Goal: Task Accomplishment & Management: Use online tool/utility

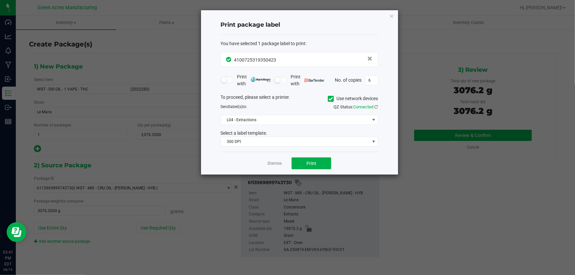
click at [274, 160] on app-cancel-button "Dismiss" at bounding box center [274, 163] width 14 height 7
click at [272, 163] on link "Dismiss" at bounding box center [274, 164] width 14 height 6
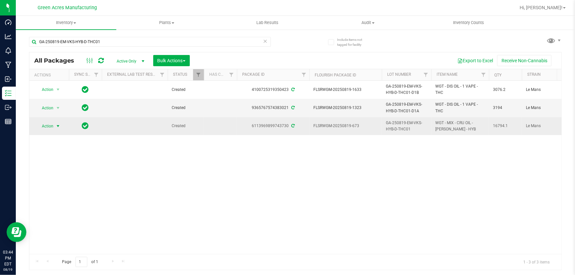
click at [47, 125] on span "Action" at bounding box center [45, 126] width 18 height 9
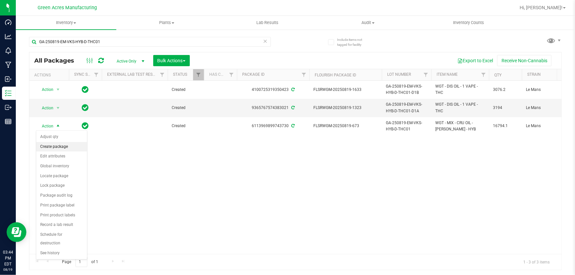
click at [70, 147] on li "Create package" at bounding box center [61, 147] width 51 height 10
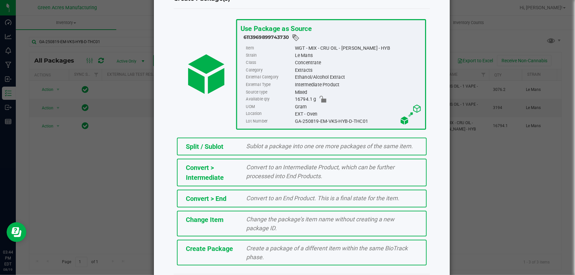
scroll to position [45, 0]
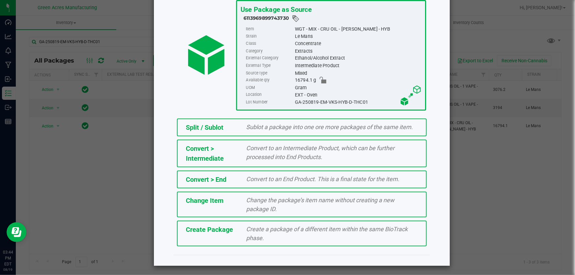
click at [231, 240] on div "Create Package Create a package of a different item within the same BioTrack ph…" at bounding box center [302, 234] width 250 height 26
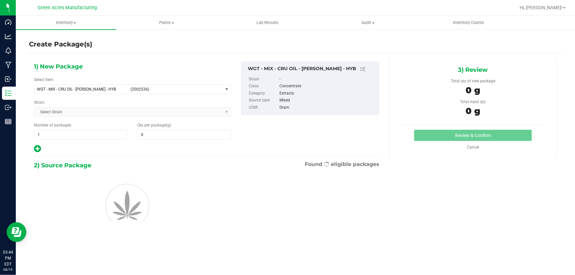
type input "0.0000"
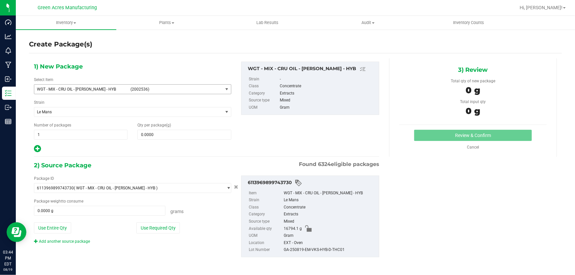
click at [113, 94] on span "WGT - MIX - CRU OIL - DEVOL - HYB (2002536)" at bounding box center [132, 89] width 197 height 10
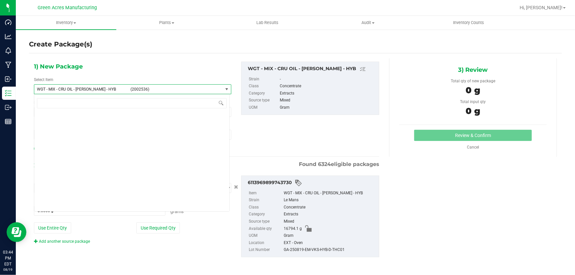
scroll to position [145782, 0]
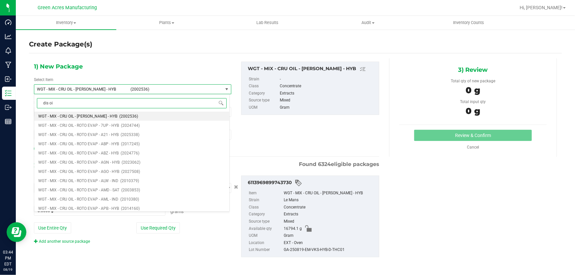
type input "dis oil"
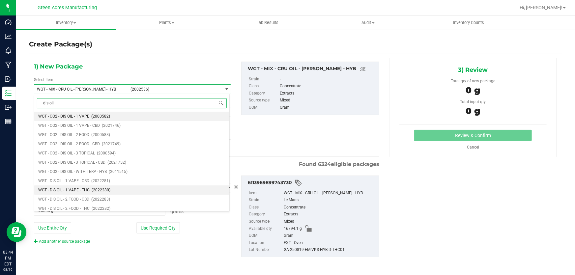
click at [68, 191] on span "WGT - DIS OIL - 1 VAPE - THC" at bounding box center [63, 190] width 51 height 5
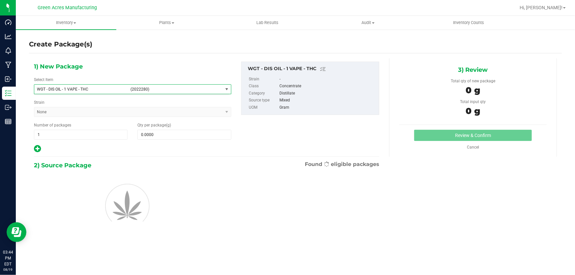
type input "0.0000"
click at [165, 138] on span at bounding box center [184, 135] width 94 height 10
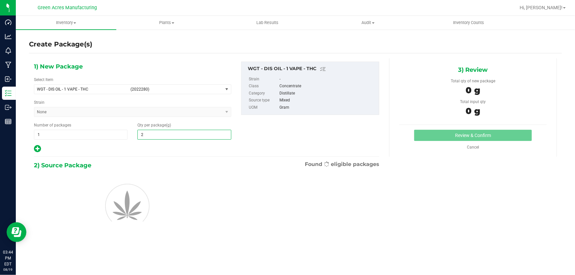
type input "29"
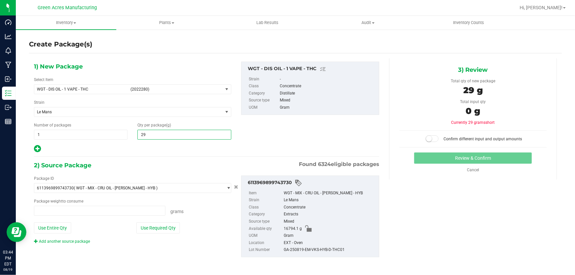
type input "0.0000 g"
type input "2921.30"
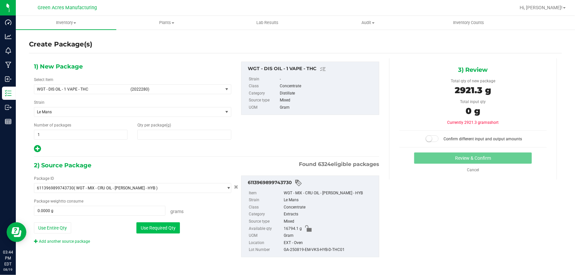
type input "2,921.3000"
click at [168, 229] on button "Use Required Qty" at bounding box center [157, 227] width 43 height 11
type input "2921.3000 g"
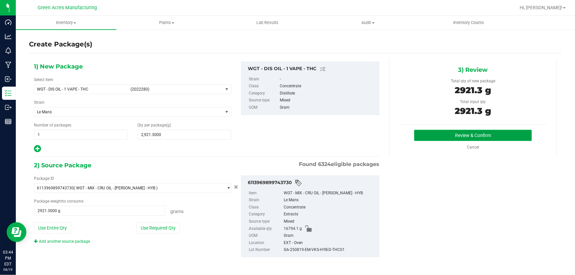
click at [423, 139] on button "Review & Confirm" at bounding box center [473, 135] width 118 height 11
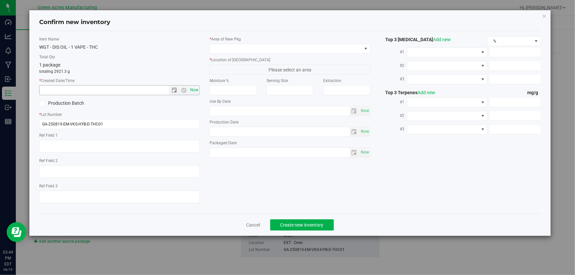
click at [197, 89] on span "Now" at bounding box center [194, 90] width 11 height 10
type input "8/19/2025 3:45 PM"
click at [144, 127] on input "GA-250819-EM-VKS-HYB-D-THC01" at bounding box center [119, 124] width 160 height 10
type input "GA-250819-EM-VKS-HYB-D-THC01-D1C"
click at [251, 45] on span at bounding box center [285, 48] width 151 height 9
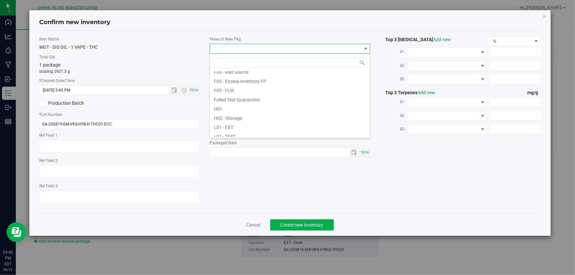
scroll to position [90, 0]
click at [255, 129] on li "L03 - EXT" at bounding box center [290, 133] width 160 height 9
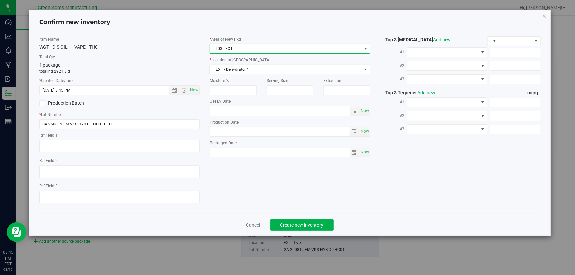
click at [239, 68] on span "EXT - Dehydrator 1" at bounding box center [285, 69] width 151 height 9
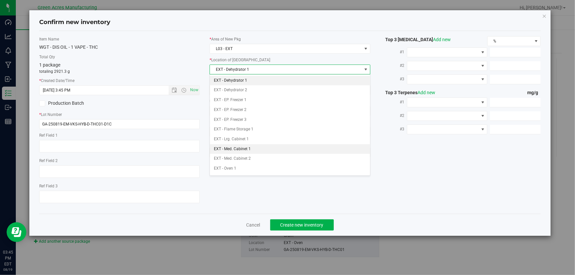
click at [250, 151] on li "EXT - Med. Cabinet 1" at bounding box center [290, 149] width 160 height 10
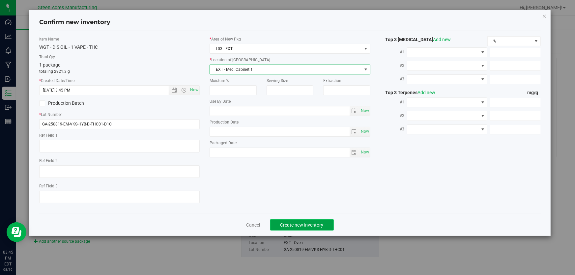
click at [308, 225] on span "Create new inventory" at bounding box center [301, 224] width 43 height 5
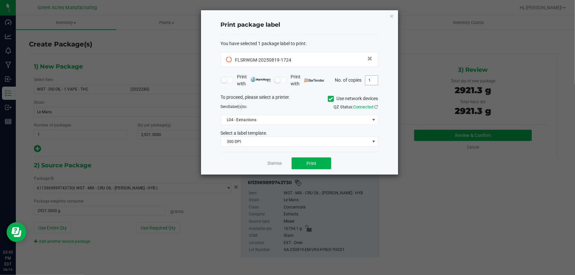
click at [373, 78] on input "1" at bounding box center [371, 80] width 13 height 9
type input "4"
click at [306, 162] on span "Print" at bounding box center [311, 163] width 10 height 5
click at [281, 165] on link "Dismiss" at bounding box center [274, 164] width 14 height 6
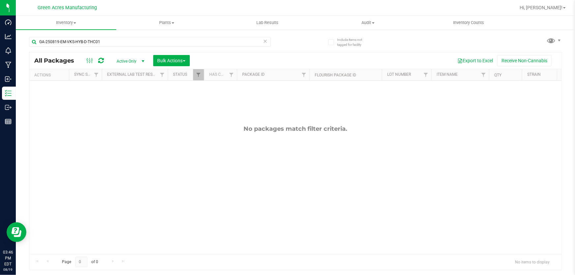
click at [284, 214] on div "No packages match filter criteria." at bounding box center [295, 190] width 532 height 218
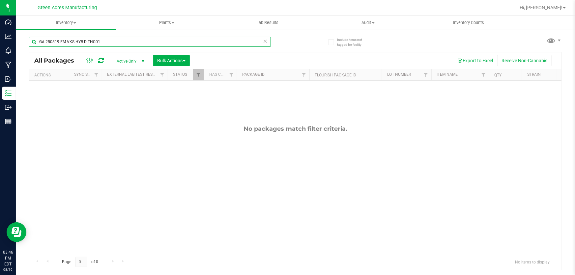
click at [115, 42] on input "GA-250819-EM-VKS-HYB-D-THC01" at bounding box center [150, 42] width 242 height 10
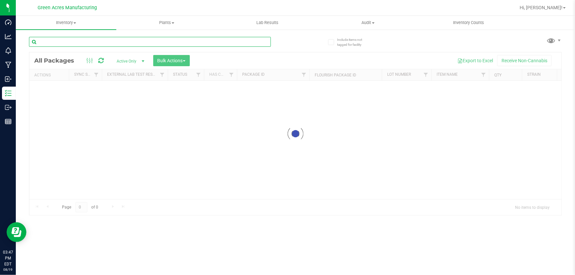
click at [95, 39] on input "text" at bounding box center [150, 42] width 242 height 10
paste input "GA-250819-EM-VKS-HYB-D-THC01"
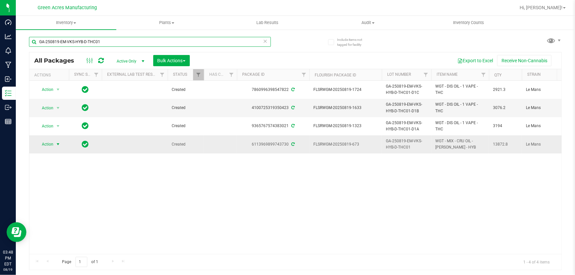
type input "GA-250819-EM-VKS-HYB-D-THC01"
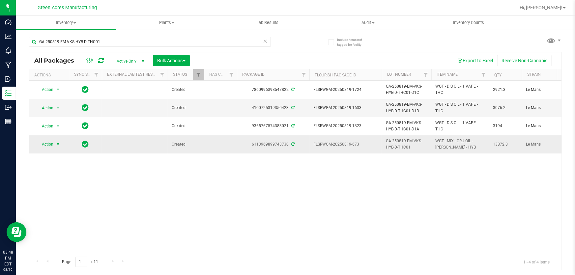
click at [43, 142] on span "Action" at bounding box center [45, 144] width 18 height 9
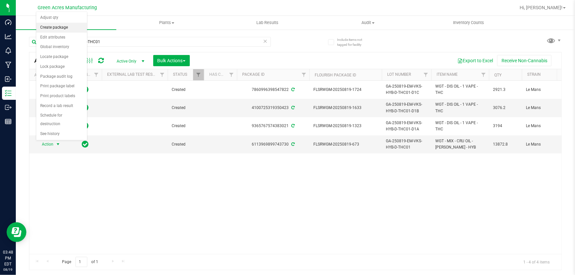
click at [69, 29] on li "Create package" at bounding box center [61, 28] width 51 height 10
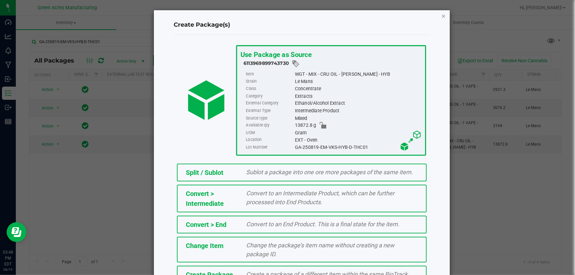
click at [442, 17] on icon "button" at bounding box center [443, 16] width 5 height 8
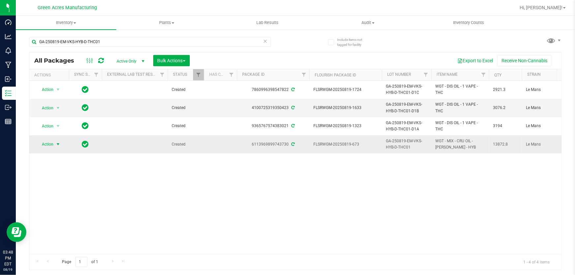
click at [58, 146] on span "select" at bounding box center [57, 144] width 5 height 5
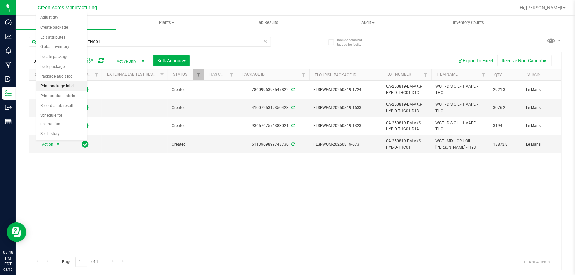
click at [77, 85] on li "Print package label" at bounding box center [61, 86] width 51 height 10
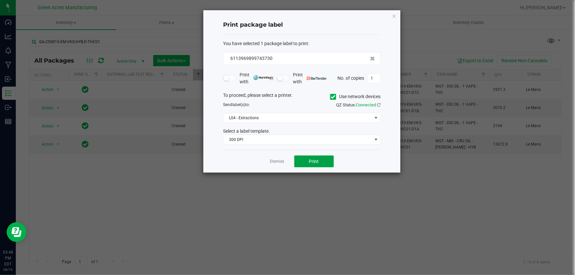
click at [307, 164] on button "Print" at bounding box center [314, 161] width 40 height 12
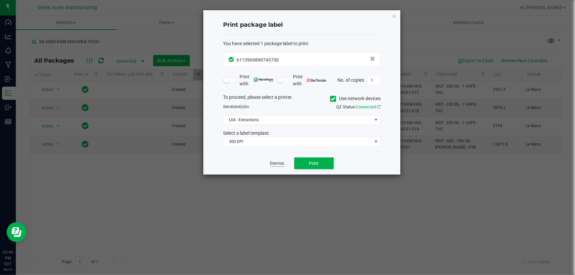
click at [281, 164] on link "Dismiss" at bounding box center [277, 164] width 14 height 6
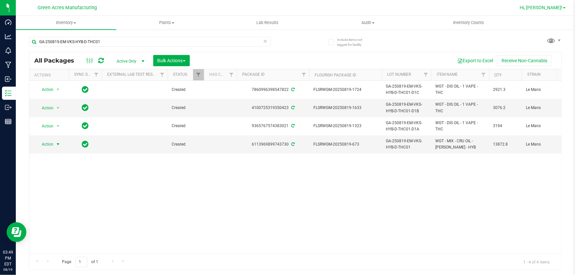
click at [557, 9] on span "Hi, [PERSON_NAME]!" at bounding box center [540, 7] width 43 height 5
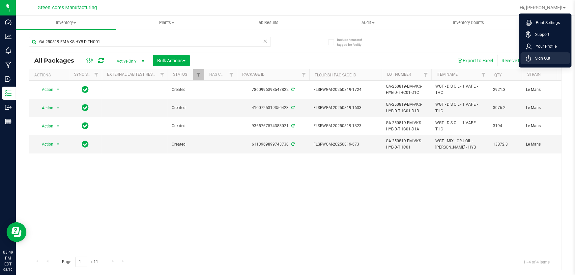
click at [550, 58] on li "Sign Out" at bounding box center [544, 58] width 49 height 12
